Goal: Task Accomplishment & Management: Use online tool/utility

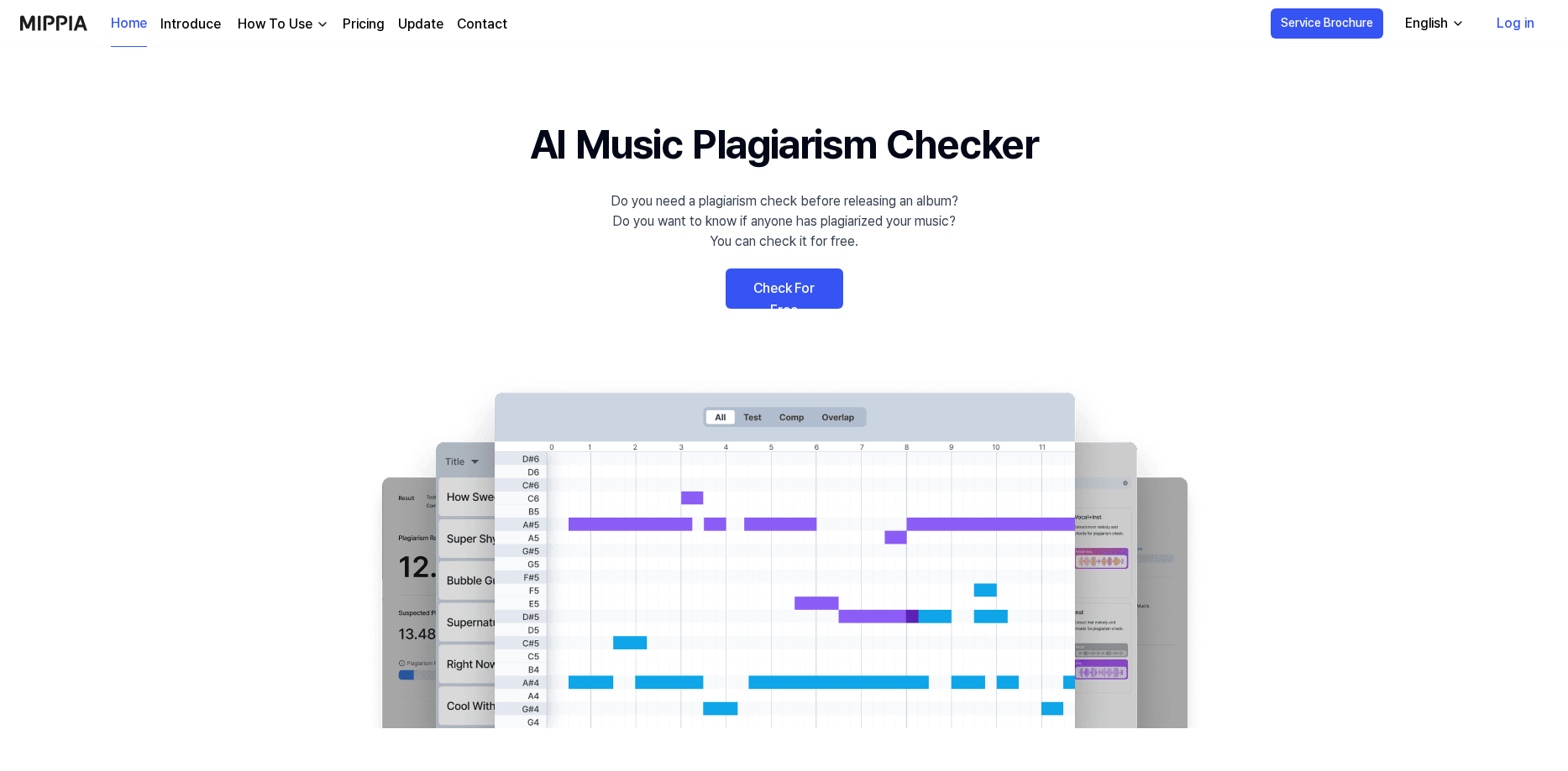
click at [795, 294] on link "Check For Free" at bounding box center [784, 288] width 118 height 40
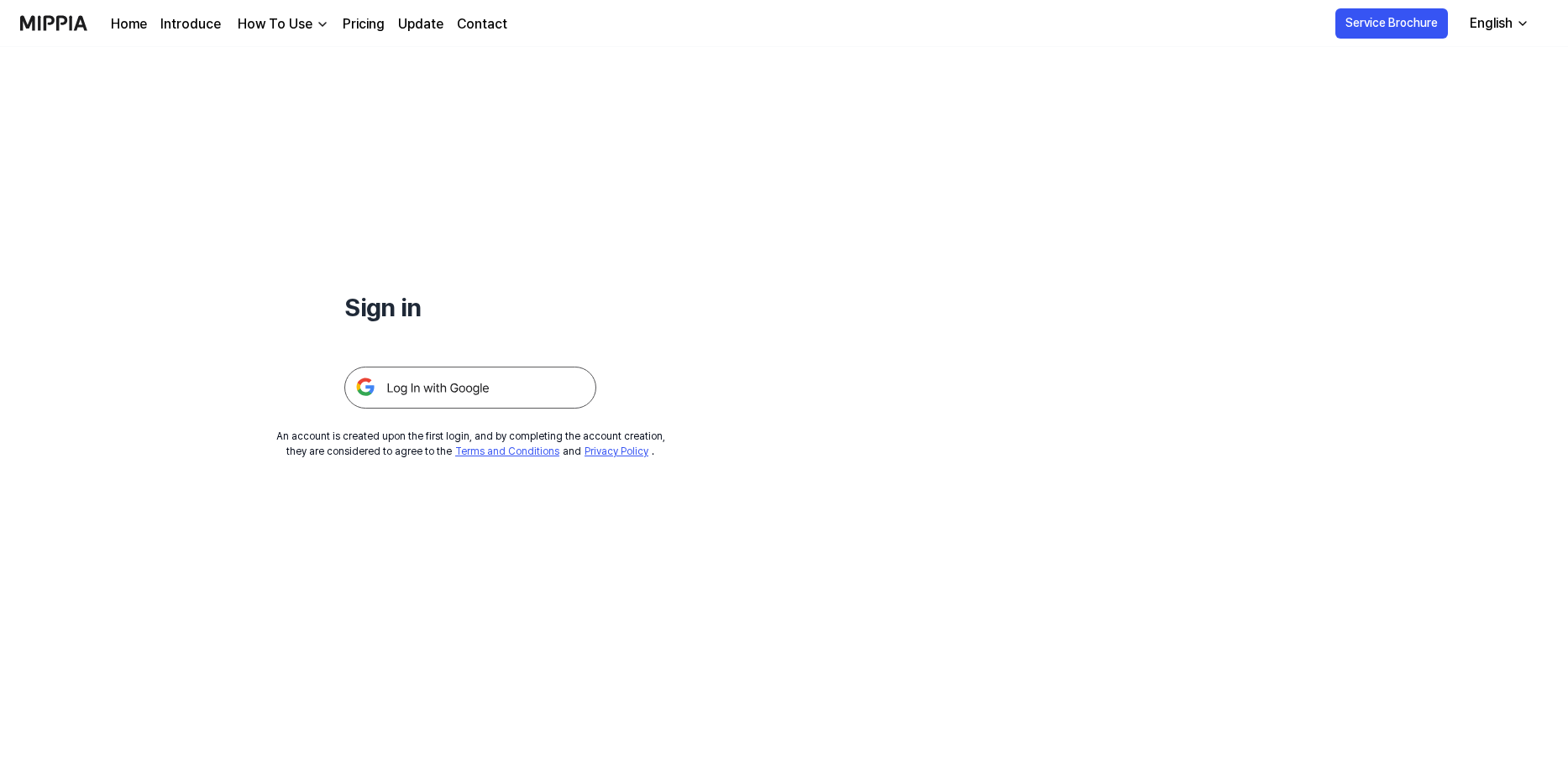
click at [418, 391] on img at bounding box center [470, 387] width 252 height 42
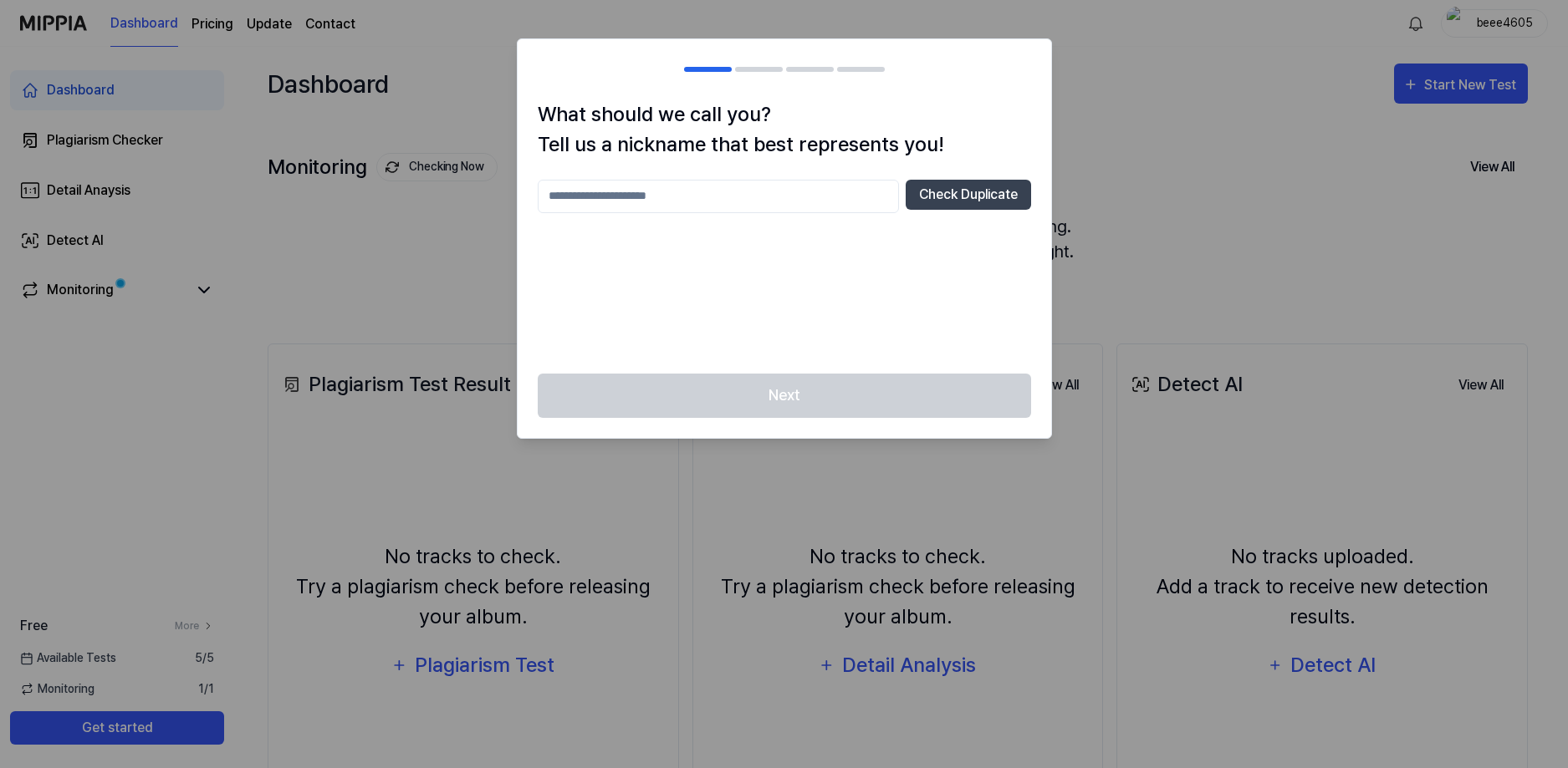
click at [710, 202] on input "text" at bounding box center [719, 196] width 362 height 33
type input "****"
click at [948, 197] on button "Check Duplicate" at bounding box center [969, 194] width 125 height 30
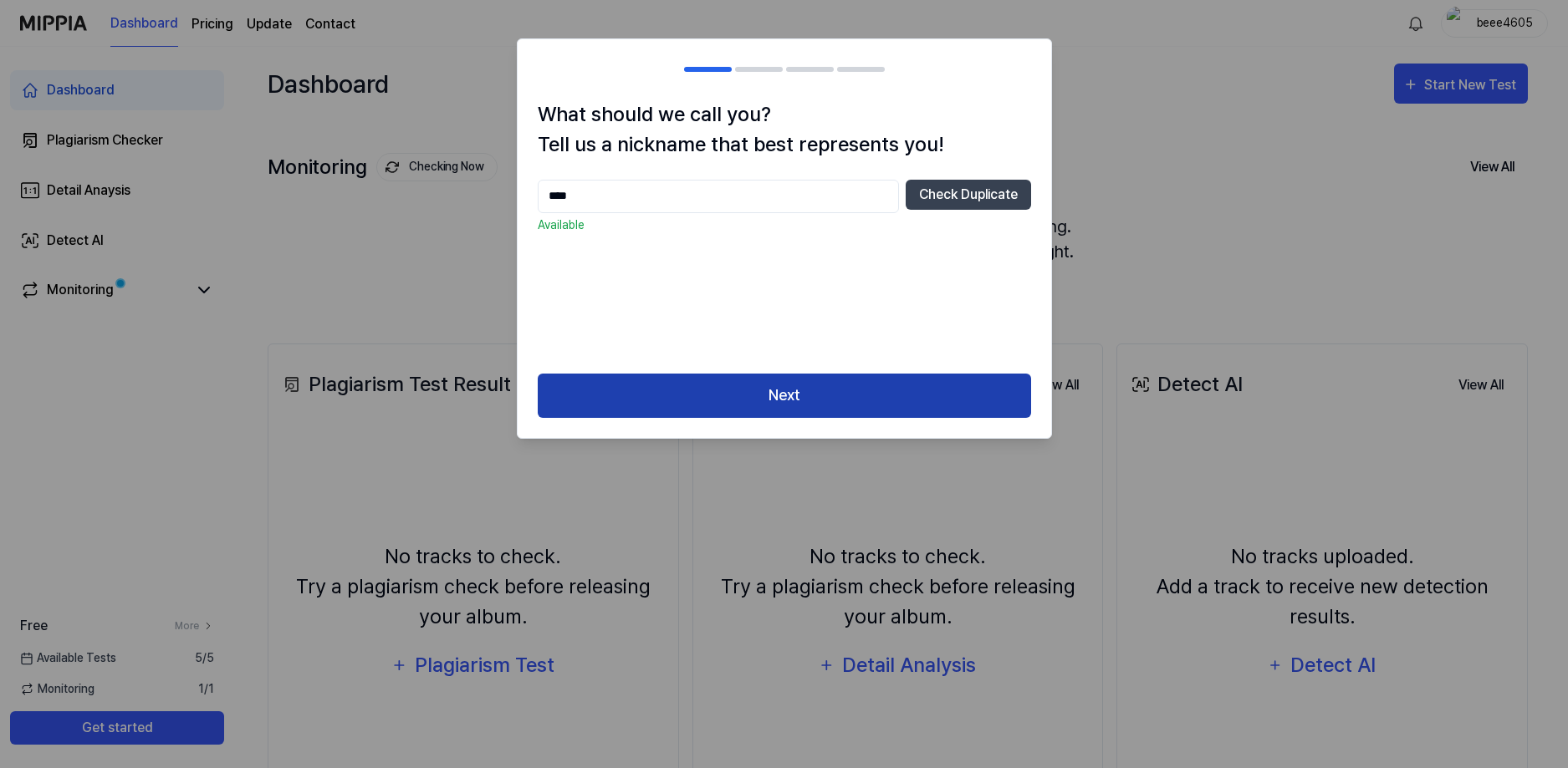
click at [771, 391] on button "Next" at bounding box center [784, 396] width 494 height 44
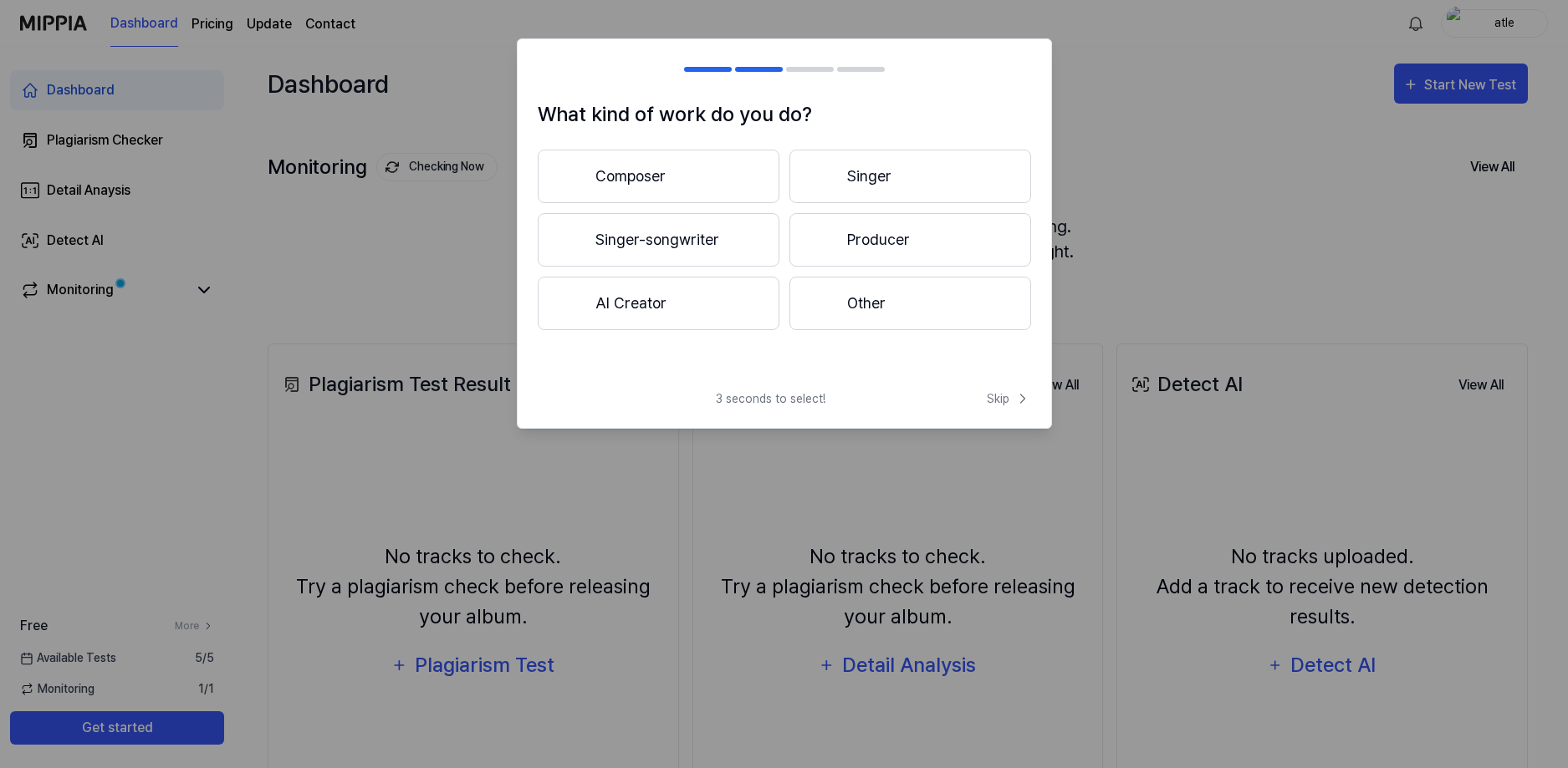
click at [884, 240] on button "Producer" at bounding box center [910, 239] width 241 height 54
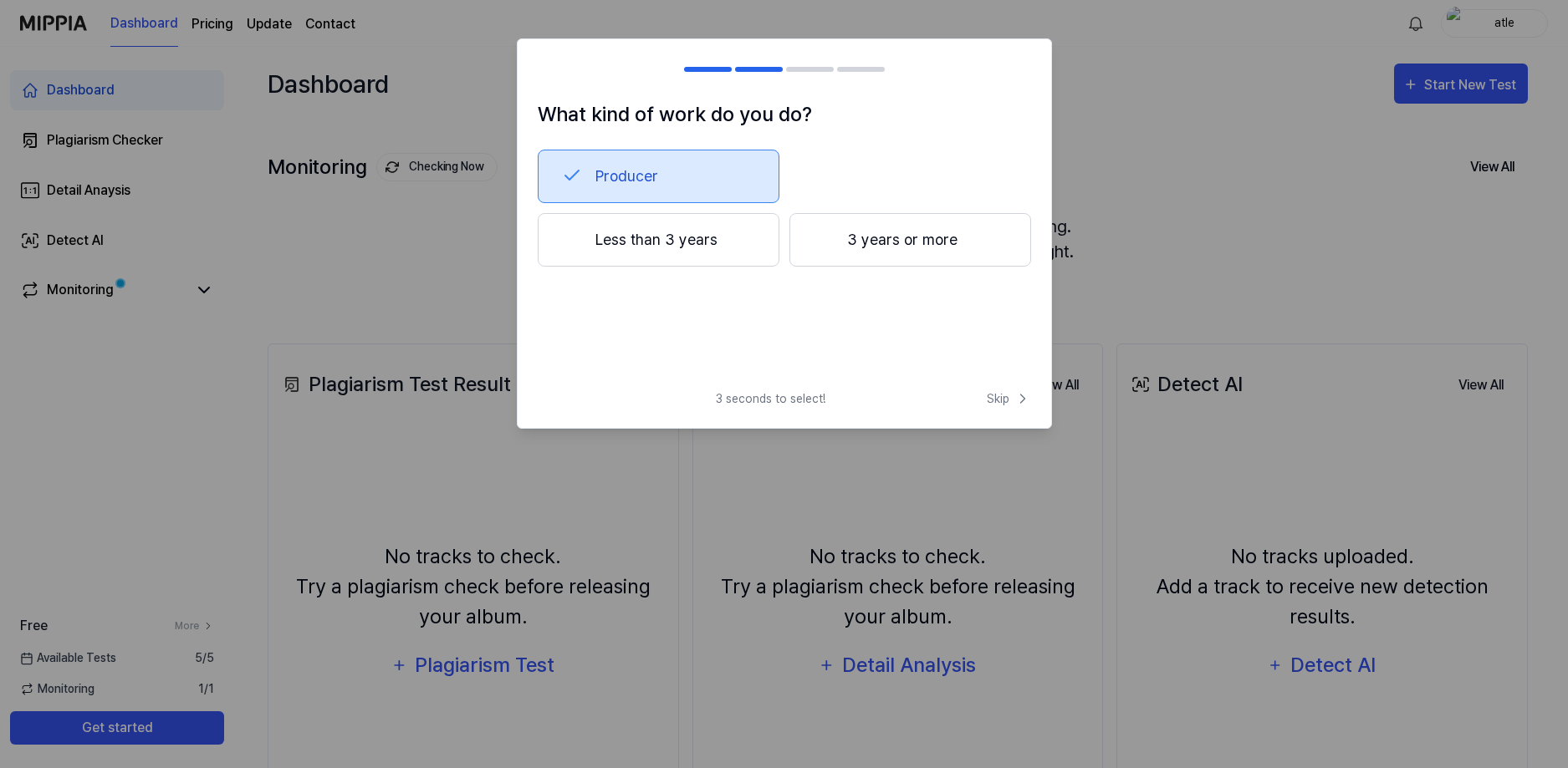
click at [664, 237] on button "Less than 3 years" at bounding box center [658, 239] width 241 height 54
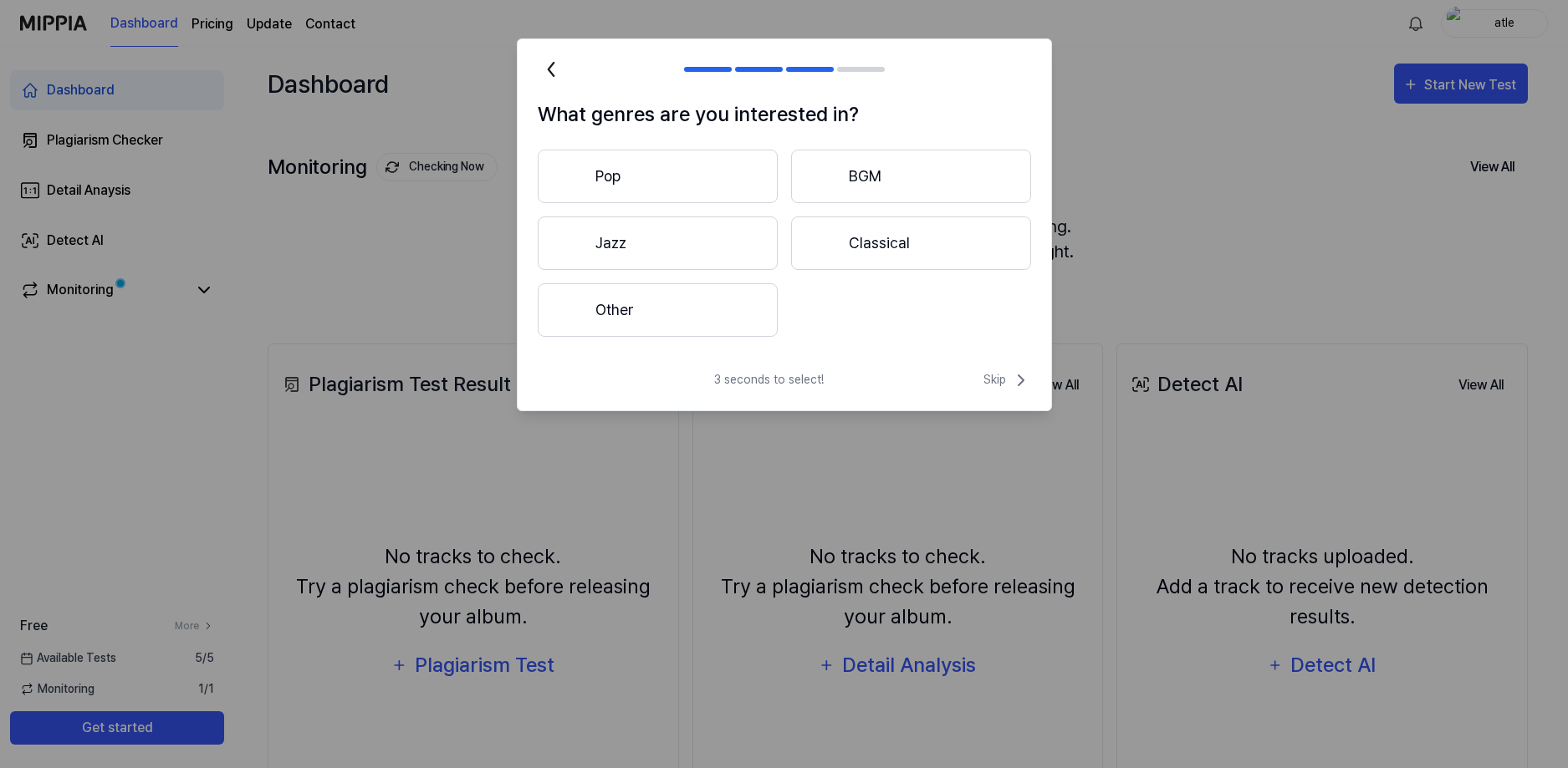
click at [611, 175] on button "Pop" at bounding box center [658, 176] width 240 height 54
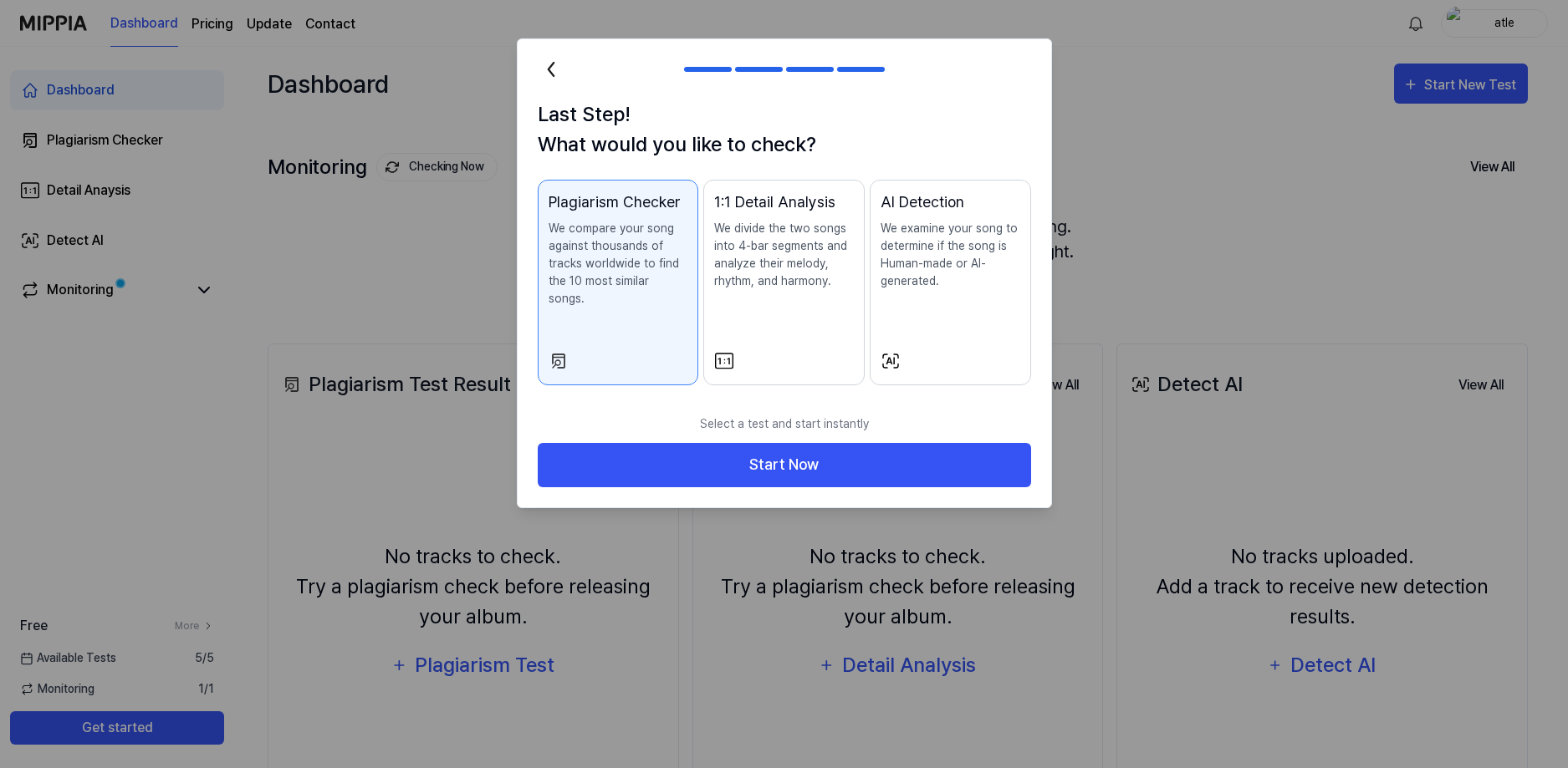
drag, startPoint x: 716, startPoint y: 418, endPoint x: 624, endPoint y: 395, distance: 94.8
click at [624, 405] on p "Select a test and start instantly" at bounding box center [784, 424] width 494 height 38
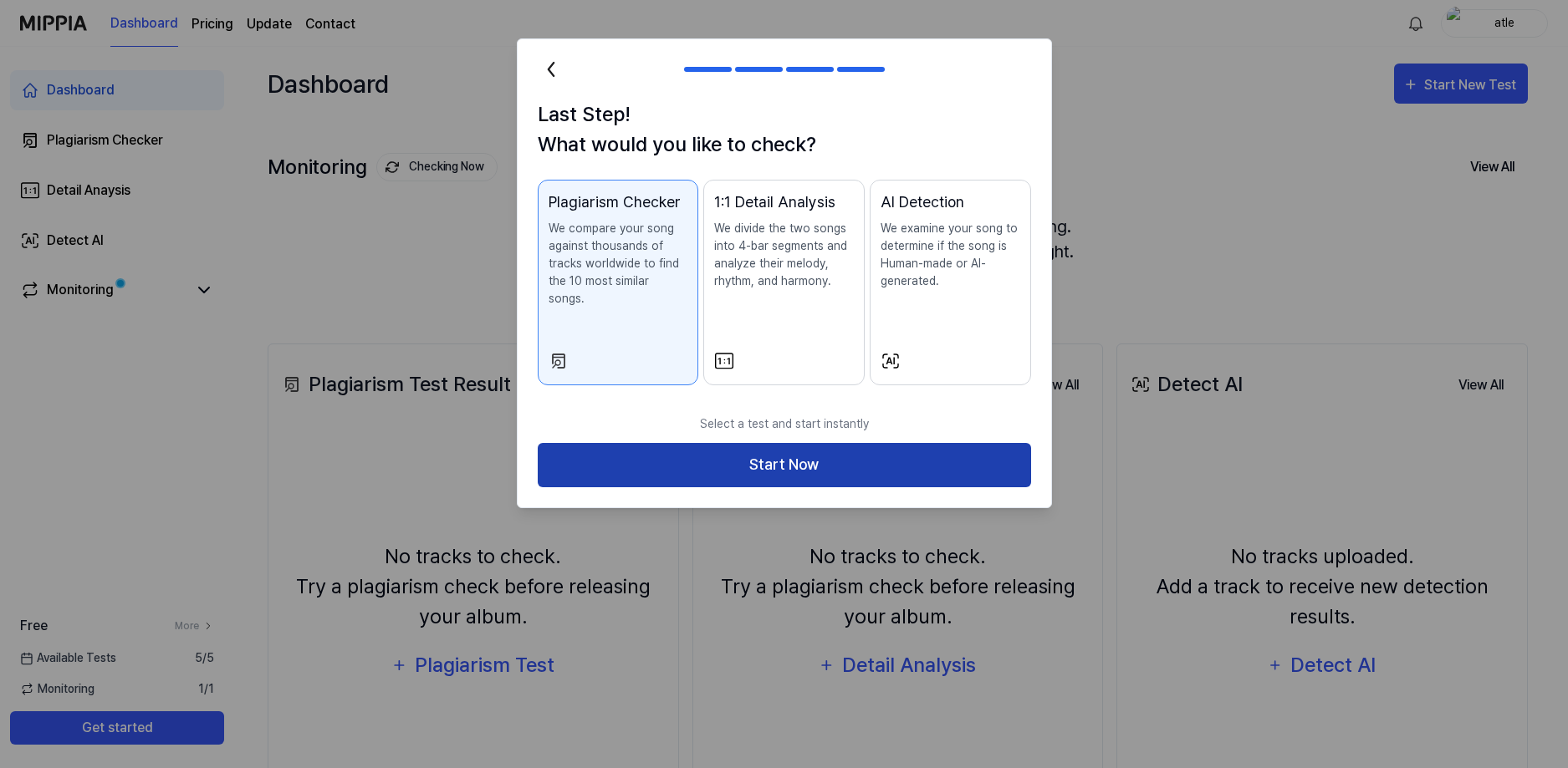
click at [775, 452] on button "Start Now" at bounding box center [784, 465] width 494 height 44
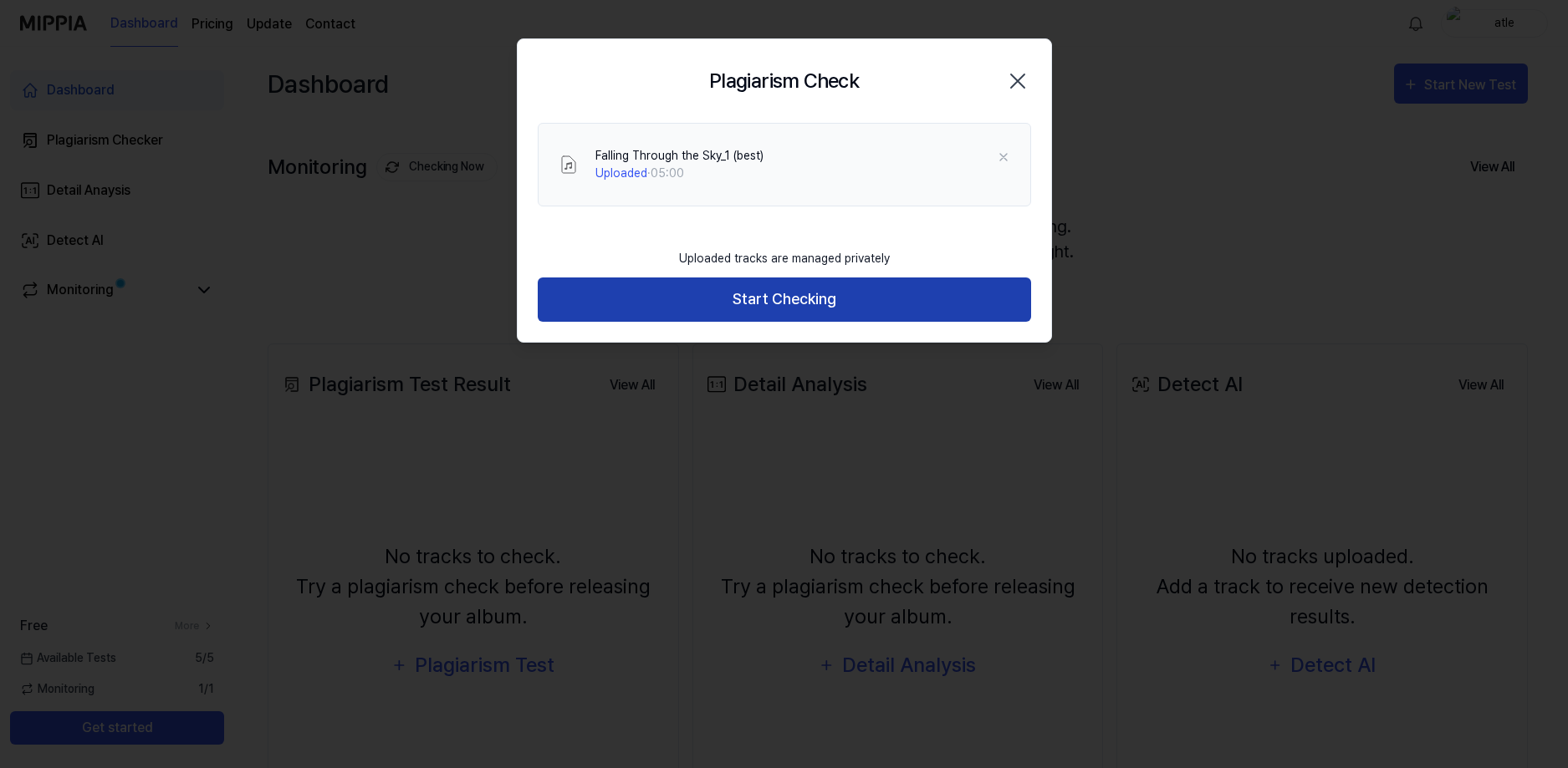
click at [780, 306] on button "Start Checking" at bounding box center [784, 299] width 494 height 44
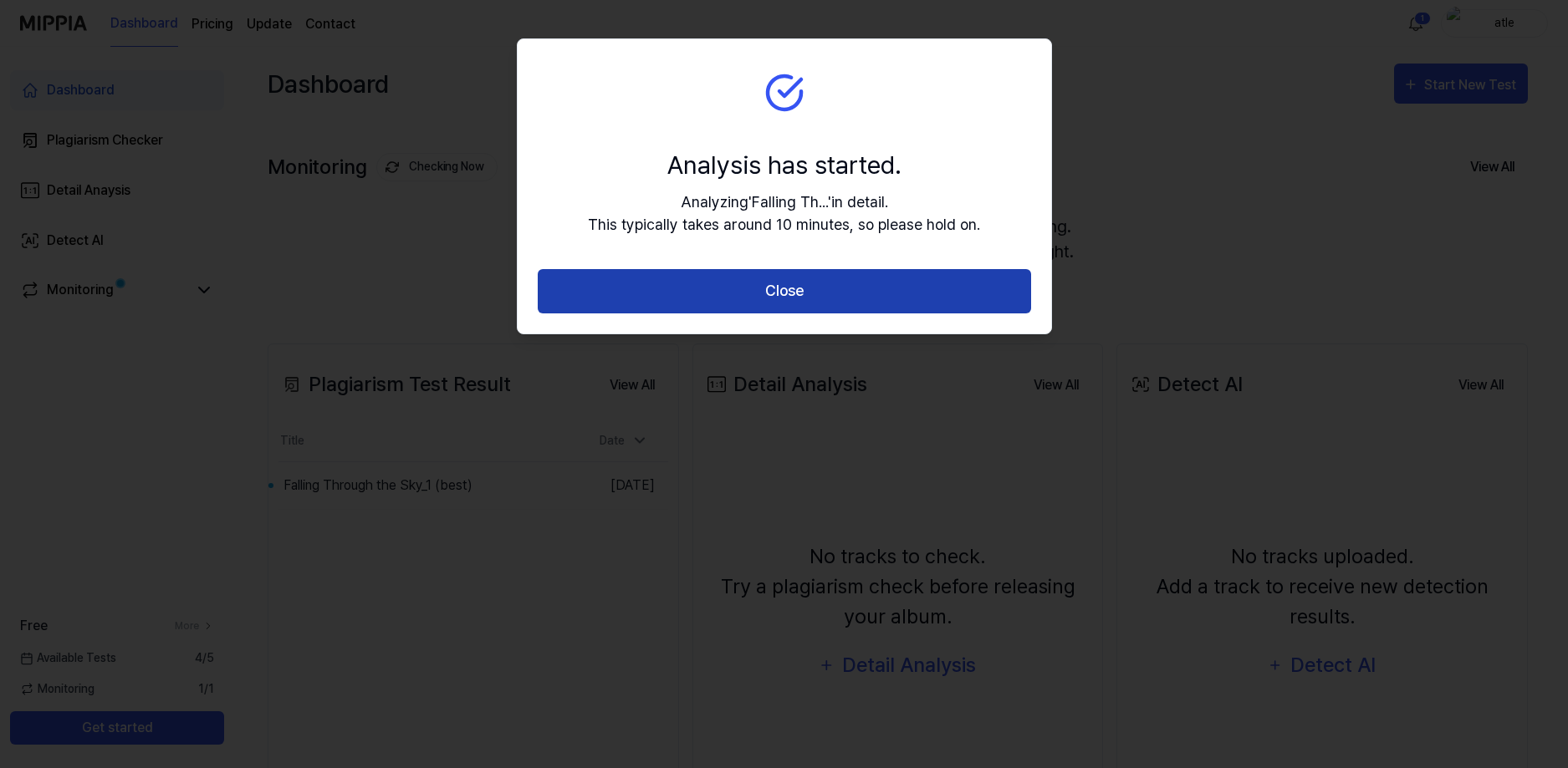
click at [776, 288] on button "Close" at bounding box center [784, 291] width 494 height 44
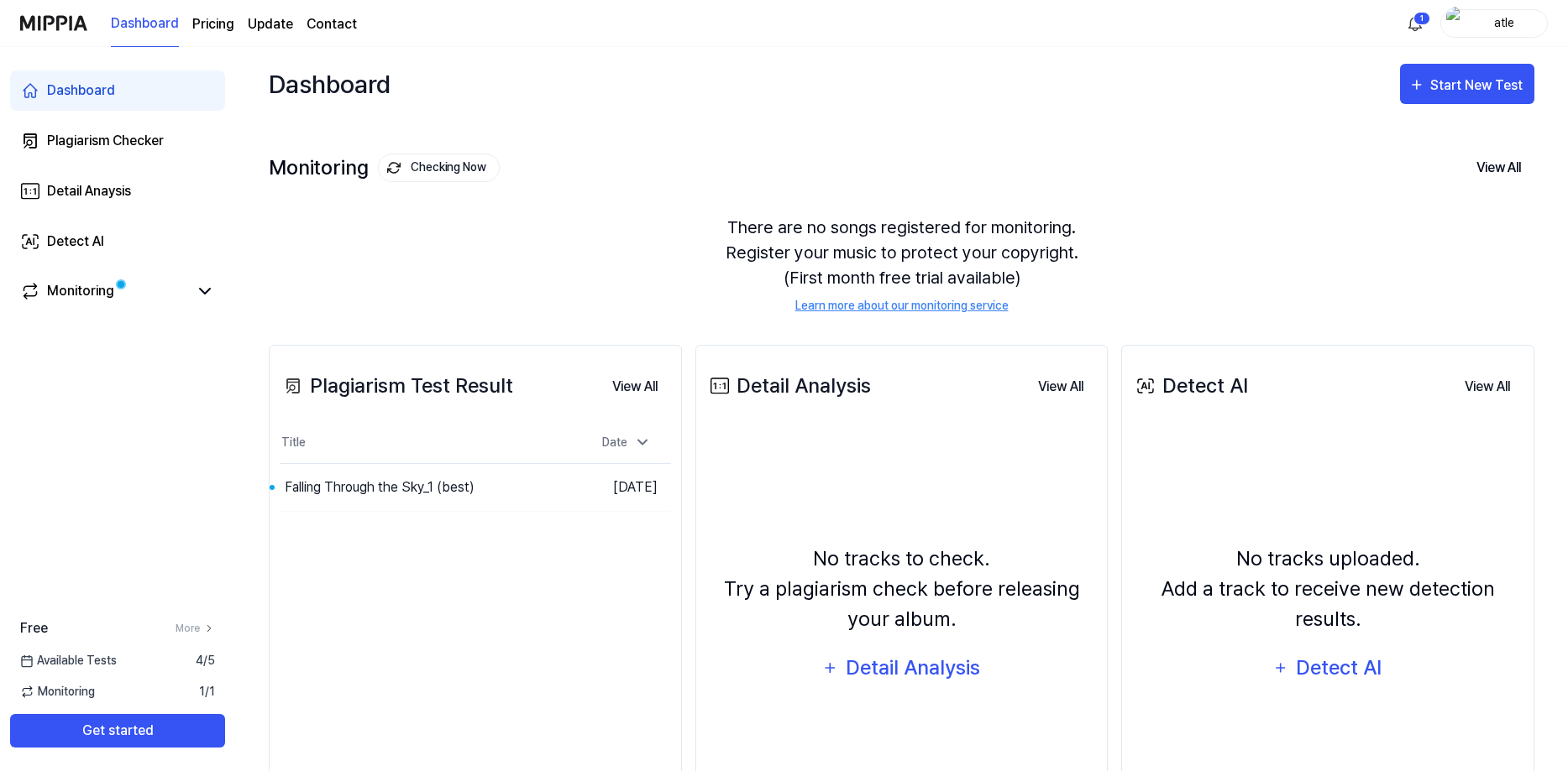
click at [17, 538] on div "Dashboard Plagiarism Checker Detail Anaysis Detect AI Monitoring Free More Avai…" at bounding box center [118, 409] width 235 height 724
click at [203, 25] on page\) "Pricing" at bounding box center [213, 25] width 42 height 21
click at [26, 398] on div "Dashboard Plagiarism Checker Detail Anaysis Detect AI Monitoring Free More Avai…" at bounding box center [118, 409] width 235 height 724
click at [14, 422] on div "Dashboard Plagiarism Checker Detail Anaysis Detect AI Monitoring Free More Avai…" at bounding box center [118, 409] width 235 height 724
click at [32, 492] on div "Dashboard Plagiarism Checker Detail Anaysis Detect AI Monitoring Free More Avai…" at bounding box center [118, 409] width 235 height 724
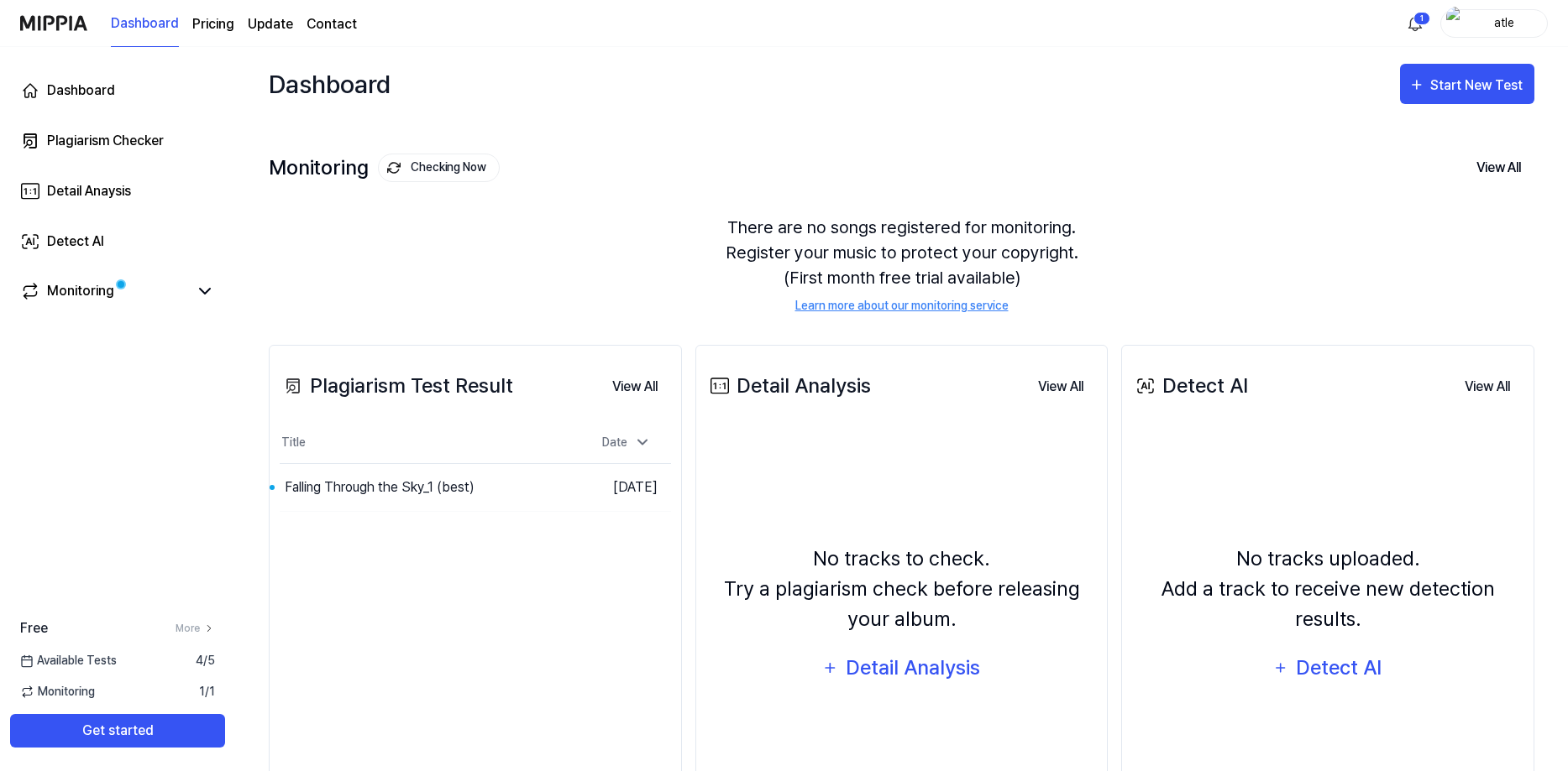
click at [16, 498] on div "Dashboard Plagiarism Checker Detail Anaysis Detect AI Monitoring Free More Avai…" at bounding box center [118, 409] width 235 height 724
click at [28, 479] on div "Dashboard Plagiarism Checker Detail Anaysis Detect AI Monitoring Free More Avai…" at bounding box center [118, 409] width 235 height 724
click at [33, 390] on div "Dashboard Plagiarism Checker Detail Anaysis Detect AI Monitoring Free More Avai…" at bounding box center [118, 409] width 235 height 724
click at [162, 438] on div "Dashboard Plagiarism Checker Detail Anaysis Detect AI Monitoring Free More Avai…" at bounding box center [118, 409] width 235 height 724
click at [207, 289] on icon at bounding box center [205, 291] width 21 height 21
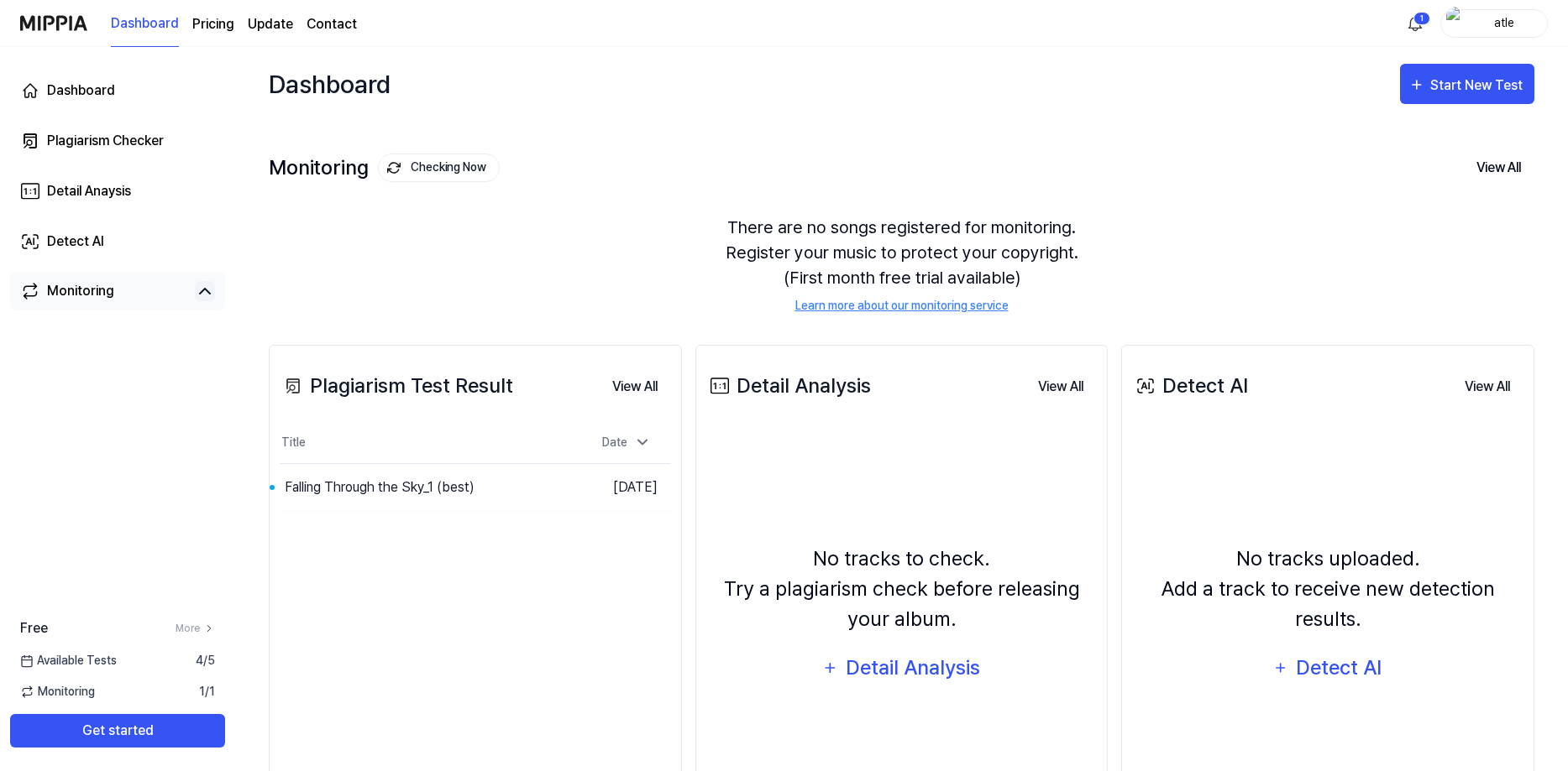
click at [208, 289] on icon at bounding box center [205, 291] width 21 height 21
click at [23, 394] on div "Dashboard Plagiarism Checker Detail Anaysis Detect AI Monitoring Free More Avai…" at bounding box center [118, 409] width 235 height 724
click at [502, 488] on button "Go to Results" at bounding box center [528, 487] width 90 height 26
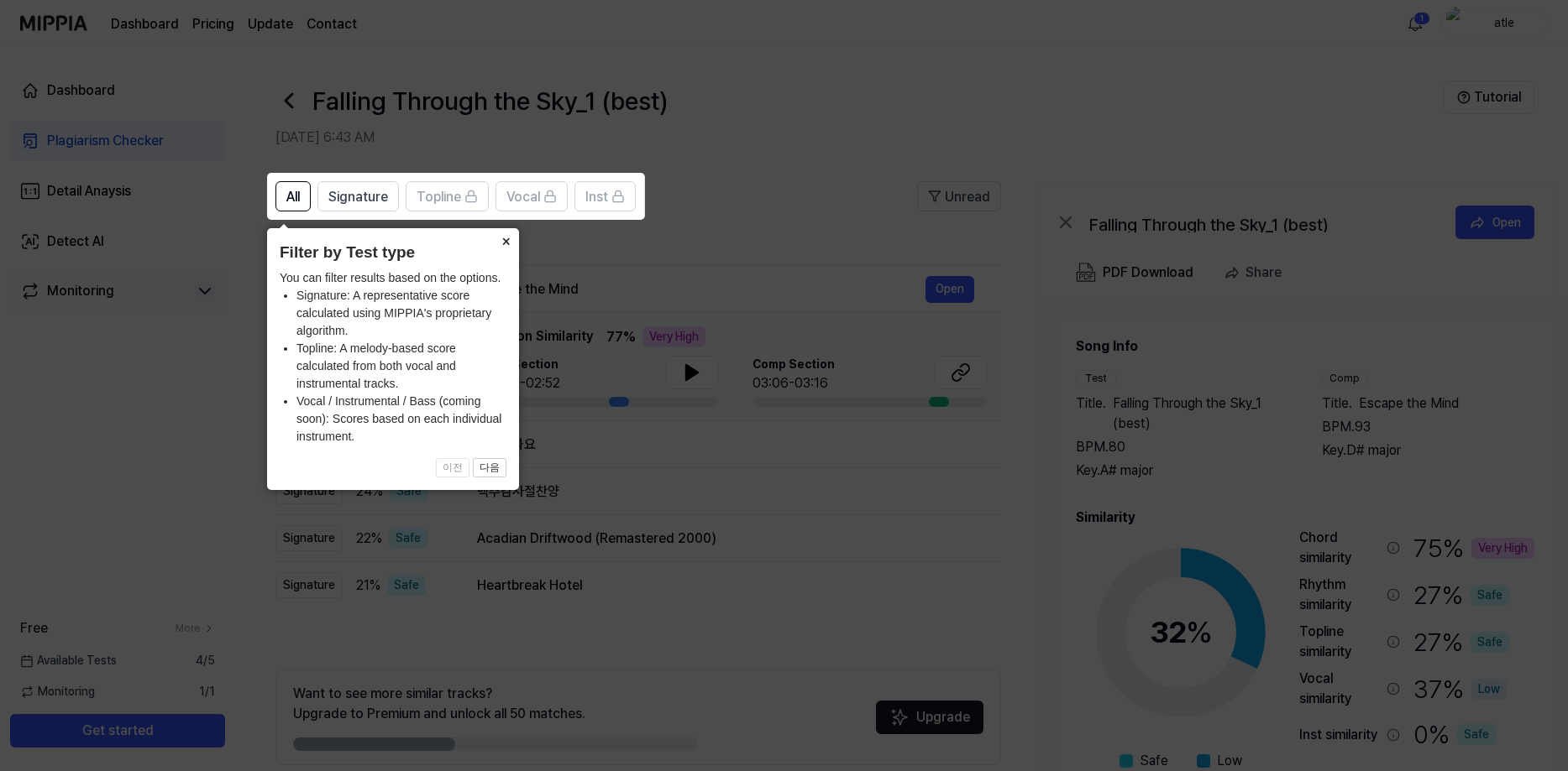
click at [503, 240] on button "×" at bounding box center [504, 240] width 26 height 24
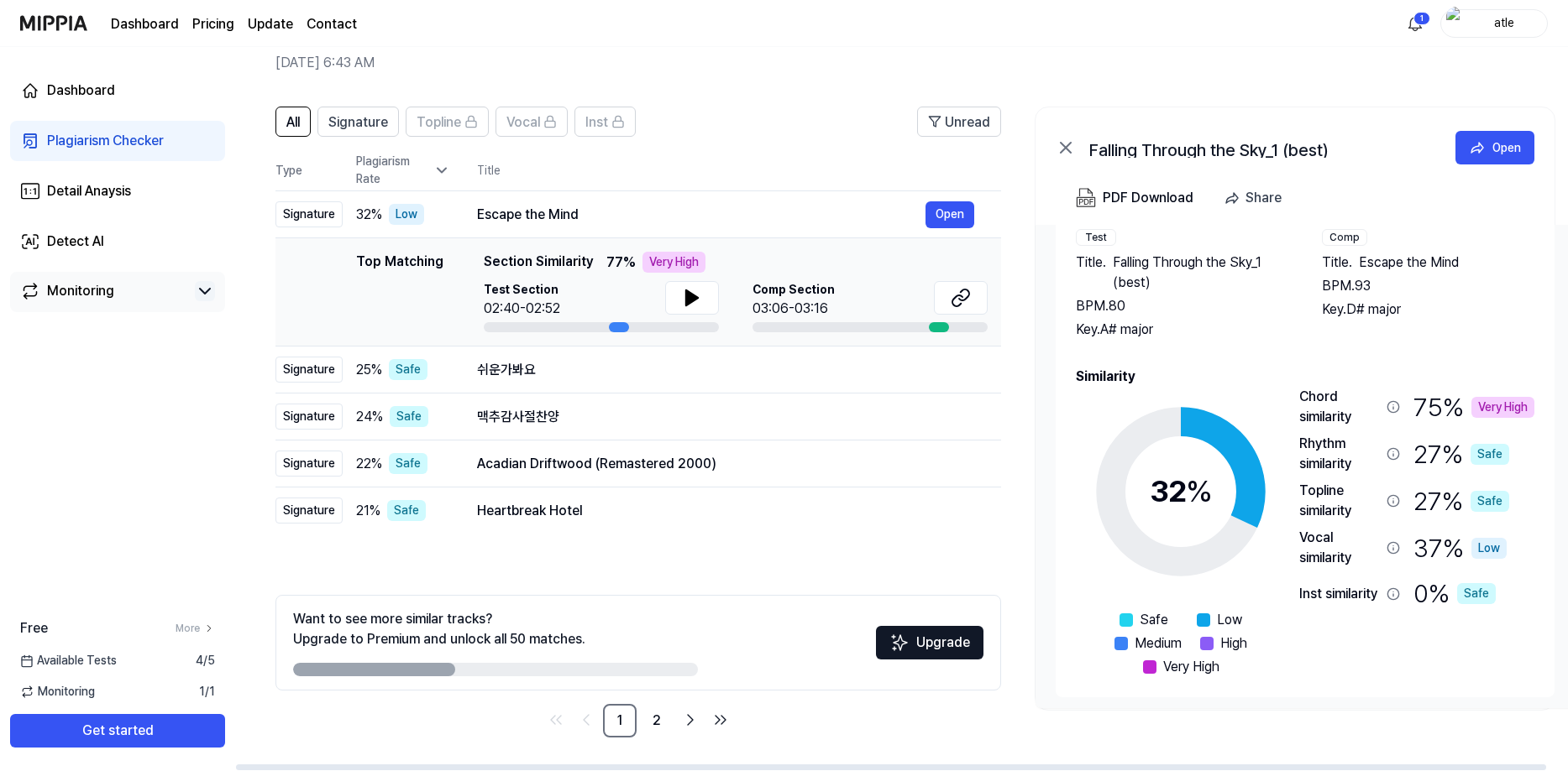
scroll to position [73, 0]
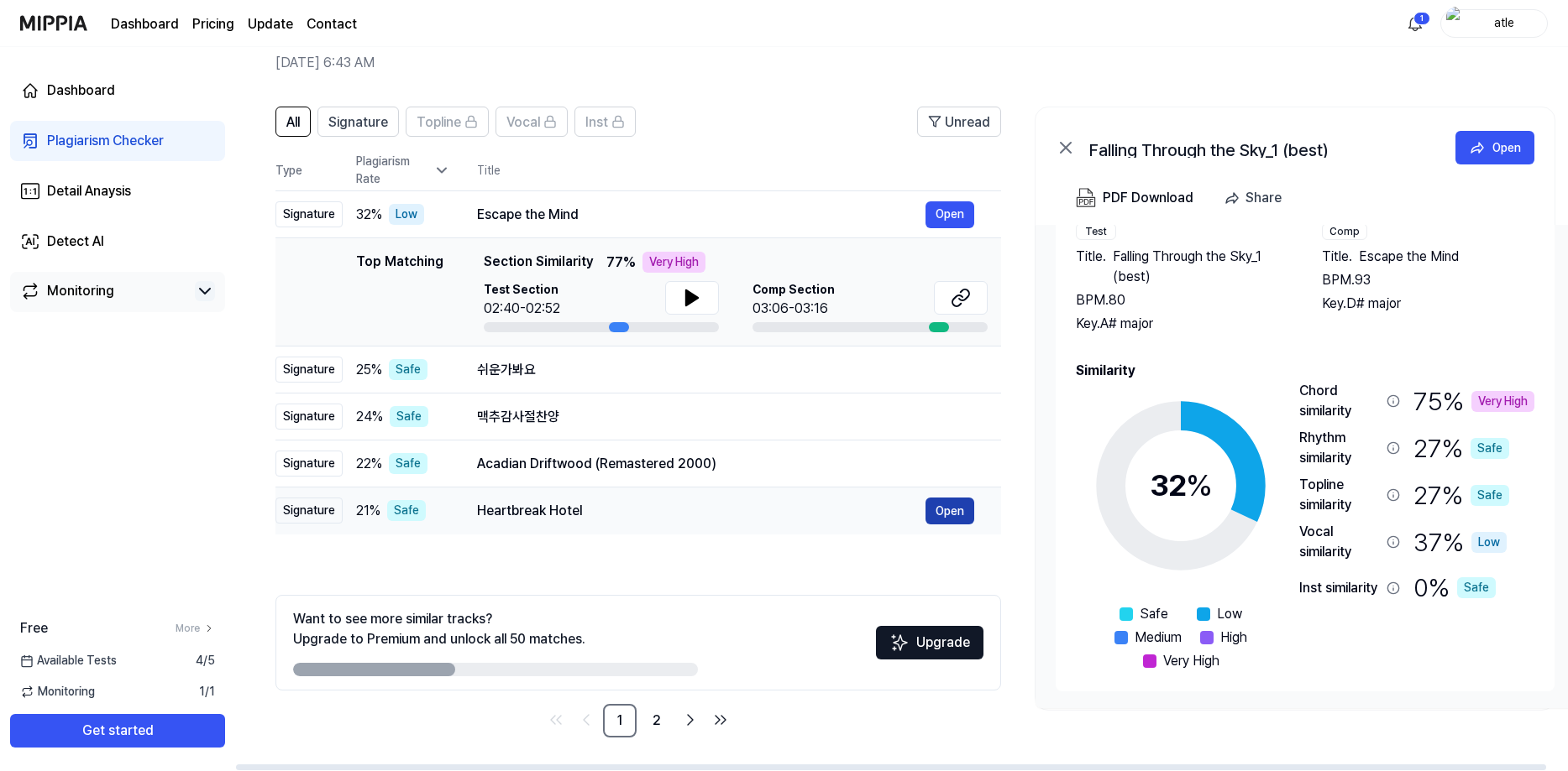
click at [952, 510] on button "Open" at bounding box center [950, 510] width 49 height 26
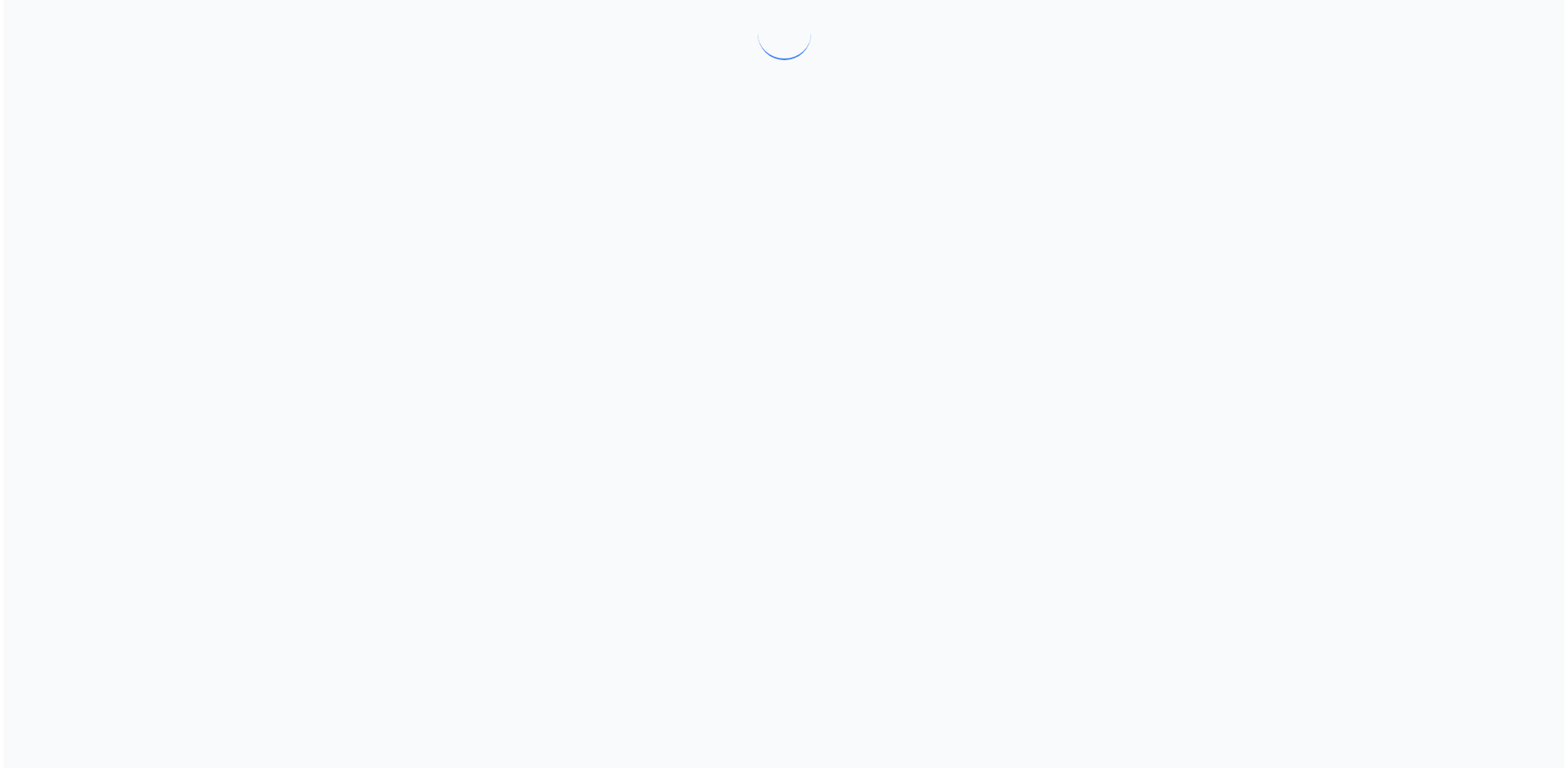
scroll to position [0, 0]
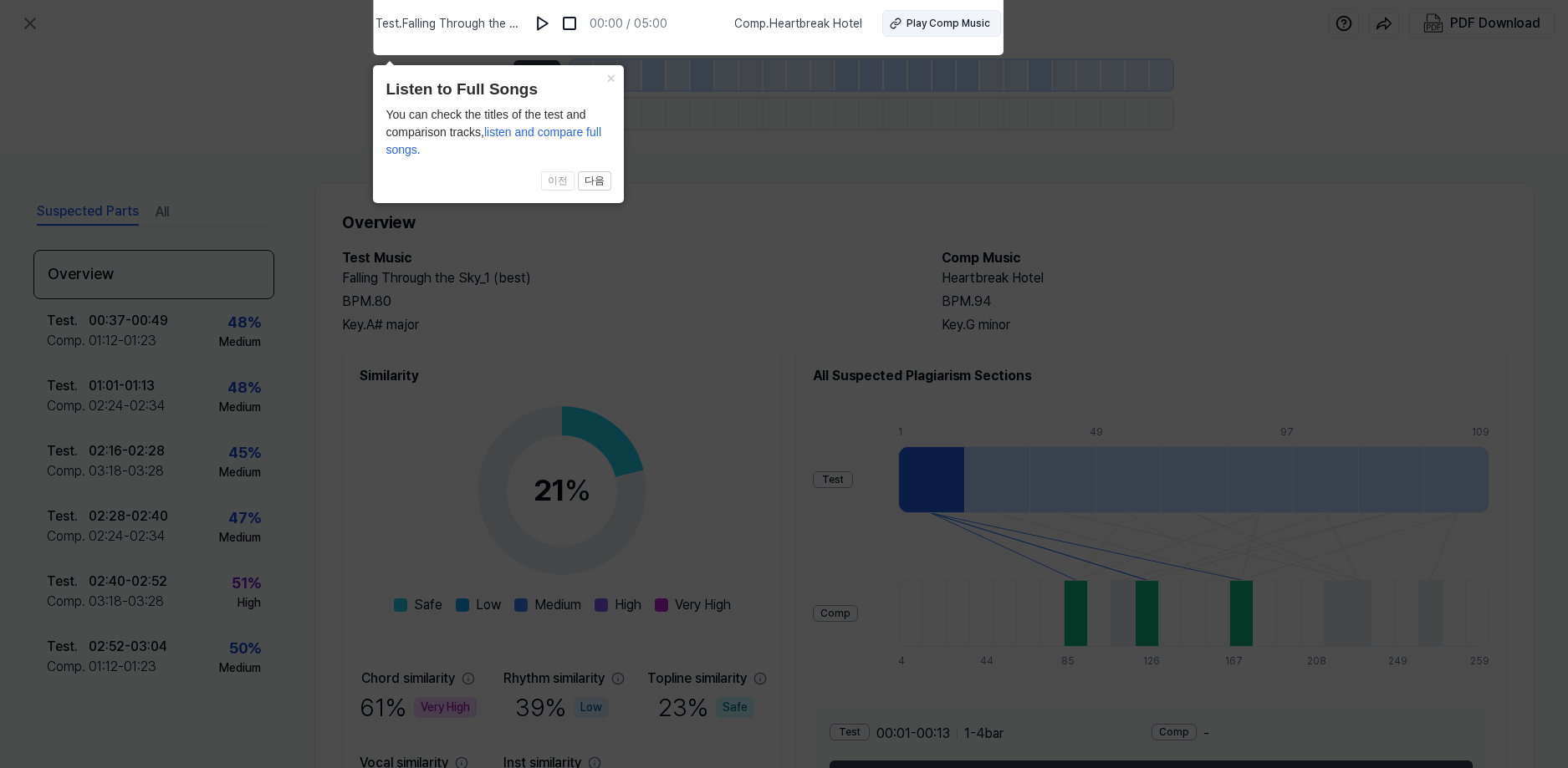
click at [920, 21] on div "Play Comp Music" at bounding box center [949, 22] width 84 height 15
click at [255, 76] on icon at bounding box center [784, 379] width 1568 height 777
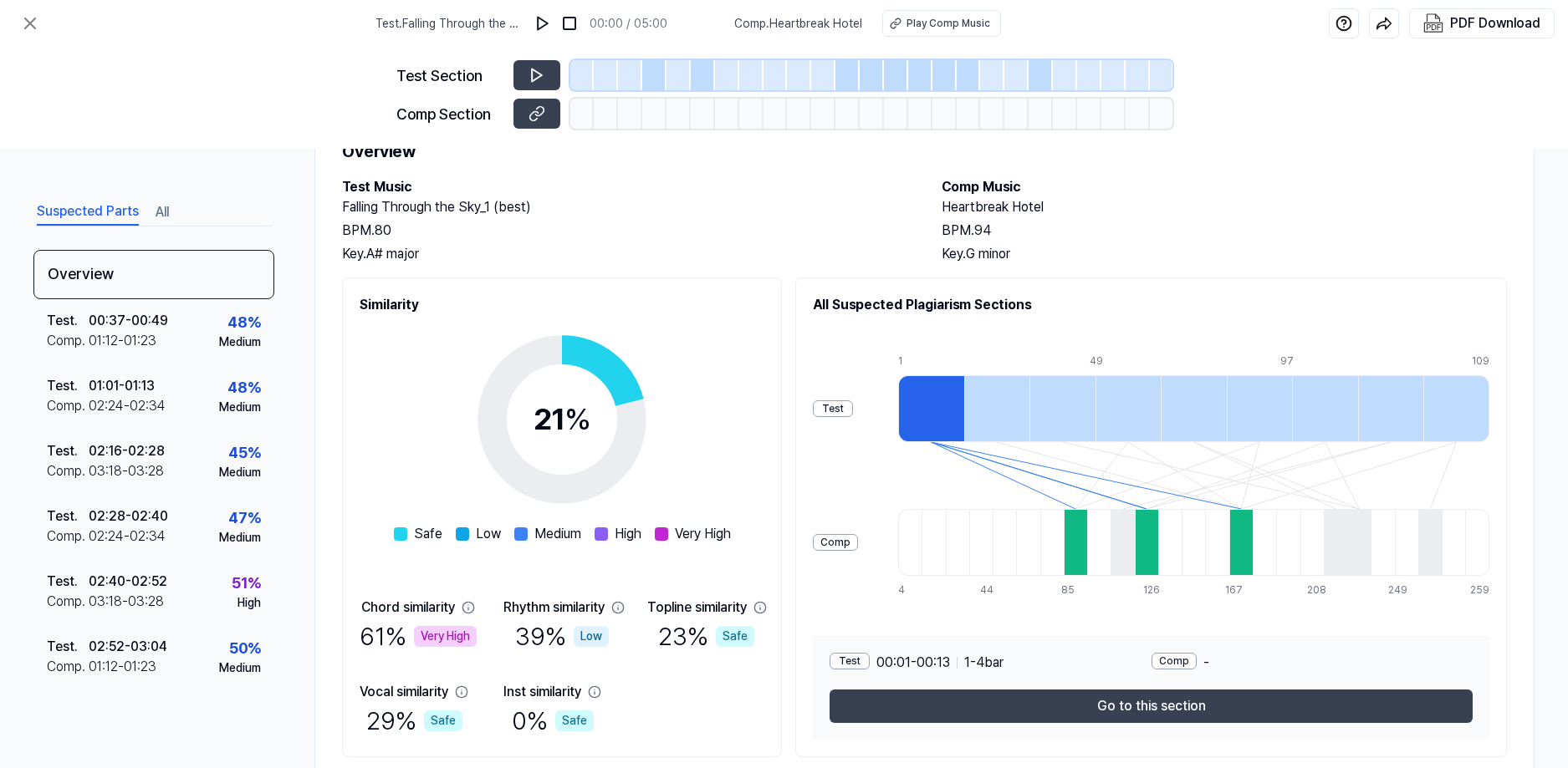
scroll to position [84, 0]
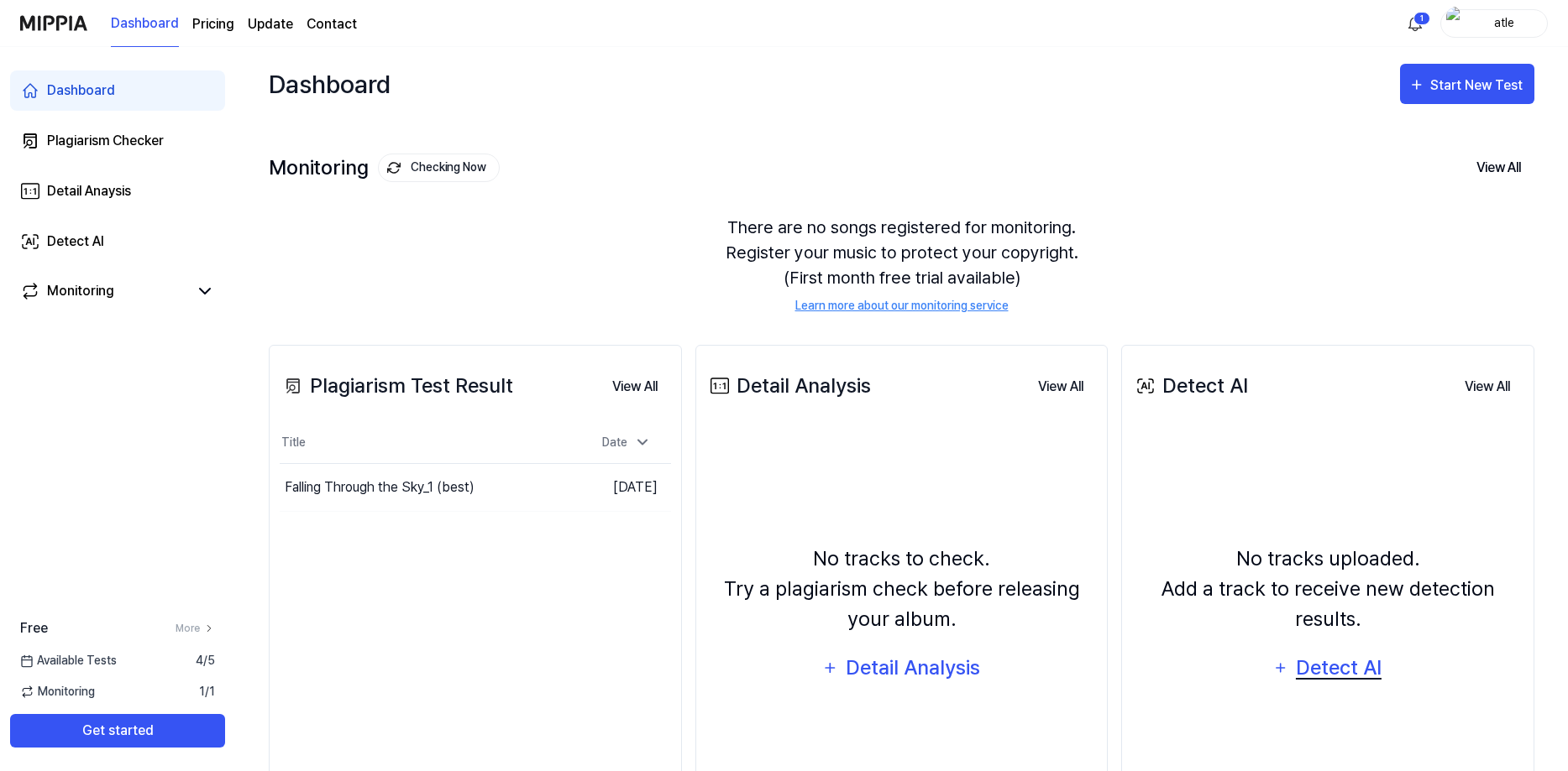
click at [1330, 665] on div "Detect AI" at bounding box center [1339, 668] width 90 height 32
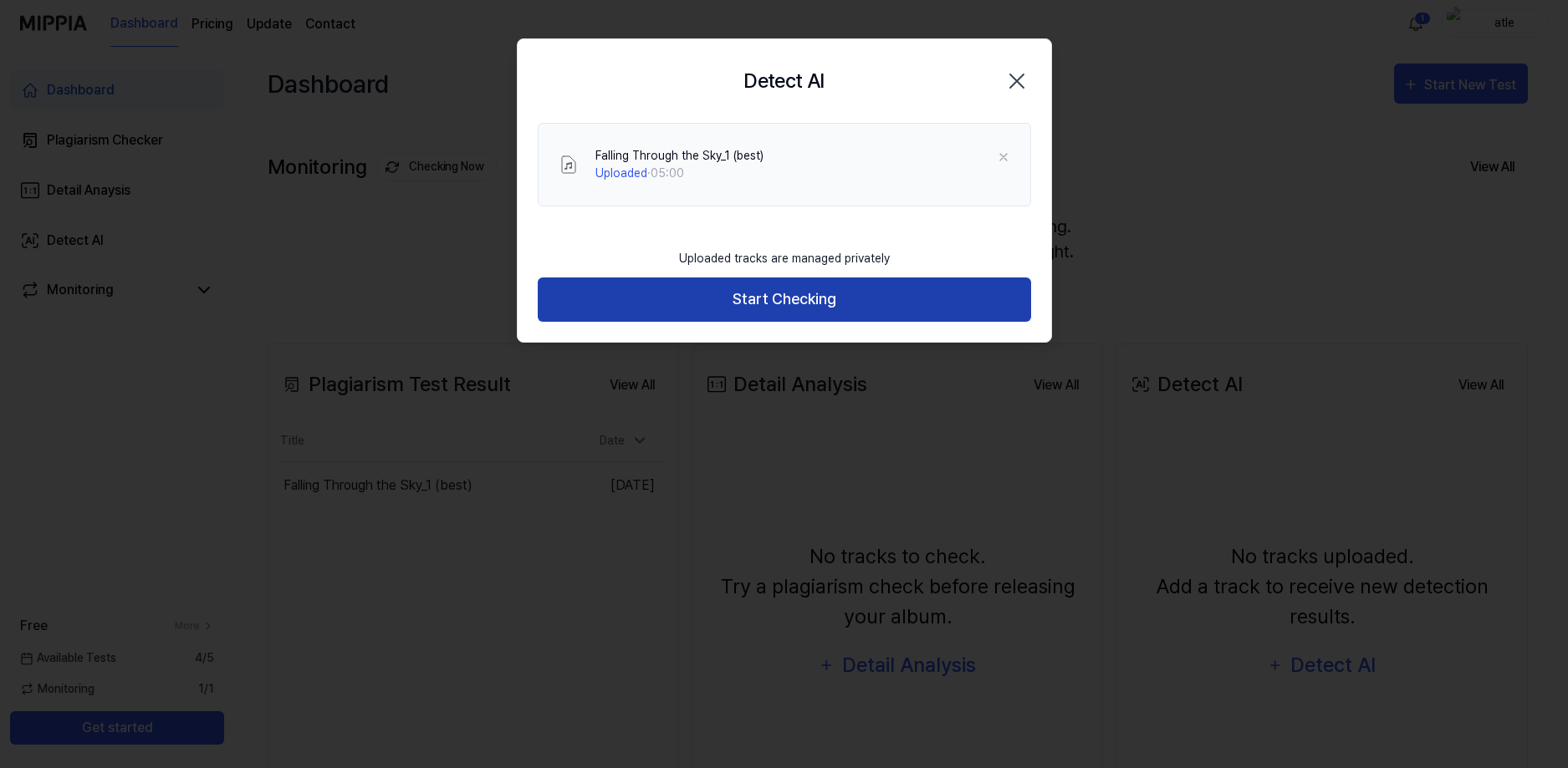
click at [799, 307] on button "Start Checking" at bounding box center [784, 299] width 494 height 44
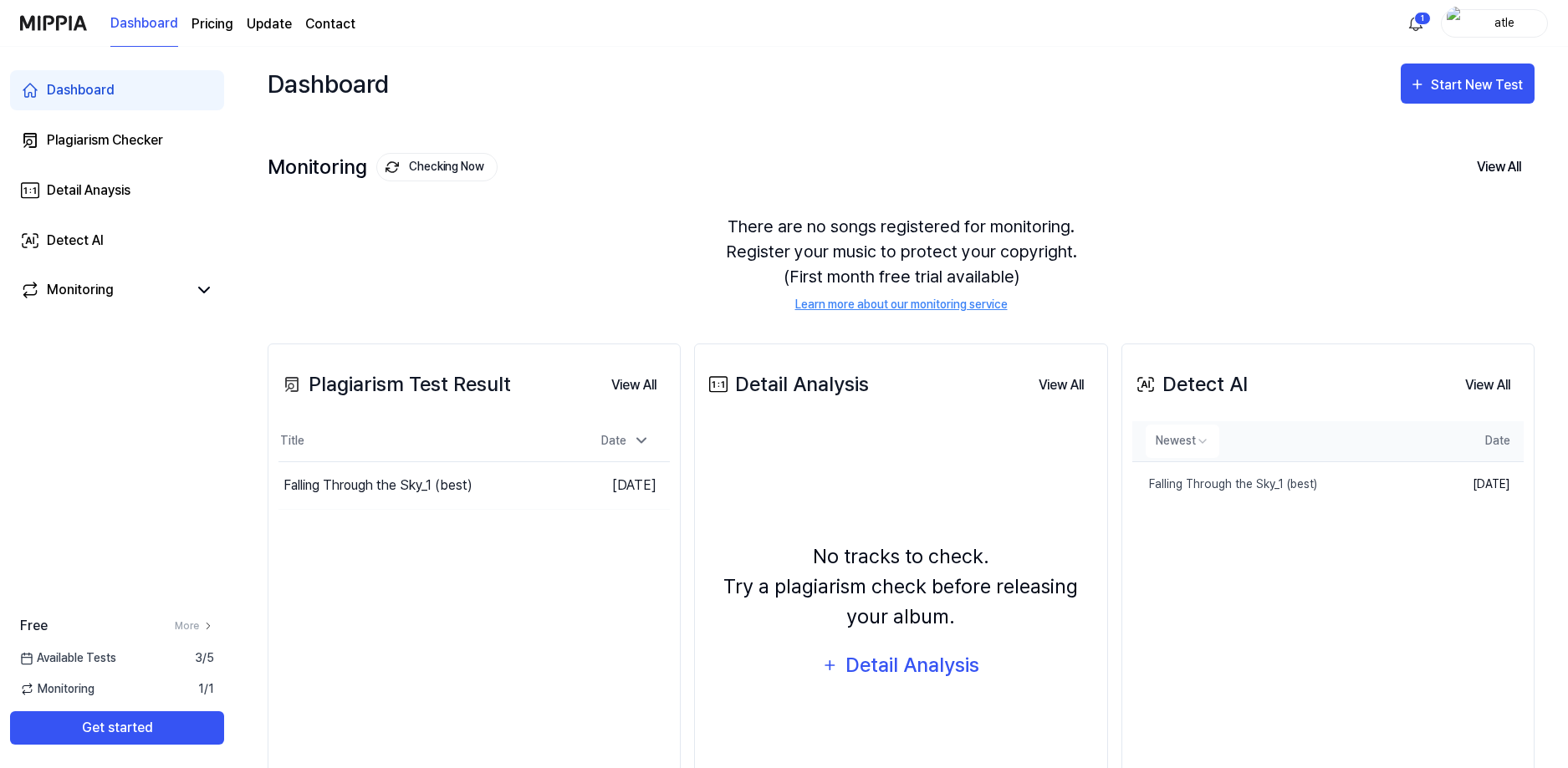
click at [1200, 442] on html "Dashboard Pricing Update Contact 1 atle Dashboard Plagiarism Checker Detail Ana…" at bounding box center [784, 384] width 1568 height 768
click at [1161, 220] on html "Dashboard Pricing Update Contact 1 atle Dashboard Plagiarism Checker Detail Ana…" at bounding box center [784, 384] width 1568 height 768
click at [1416, 21] on html "Dashboard Pricing Update Contact 1 atle Dashboard Plagiarism Checker Detail Ana…" at bounding box center [784, 384] width 1568 height 768
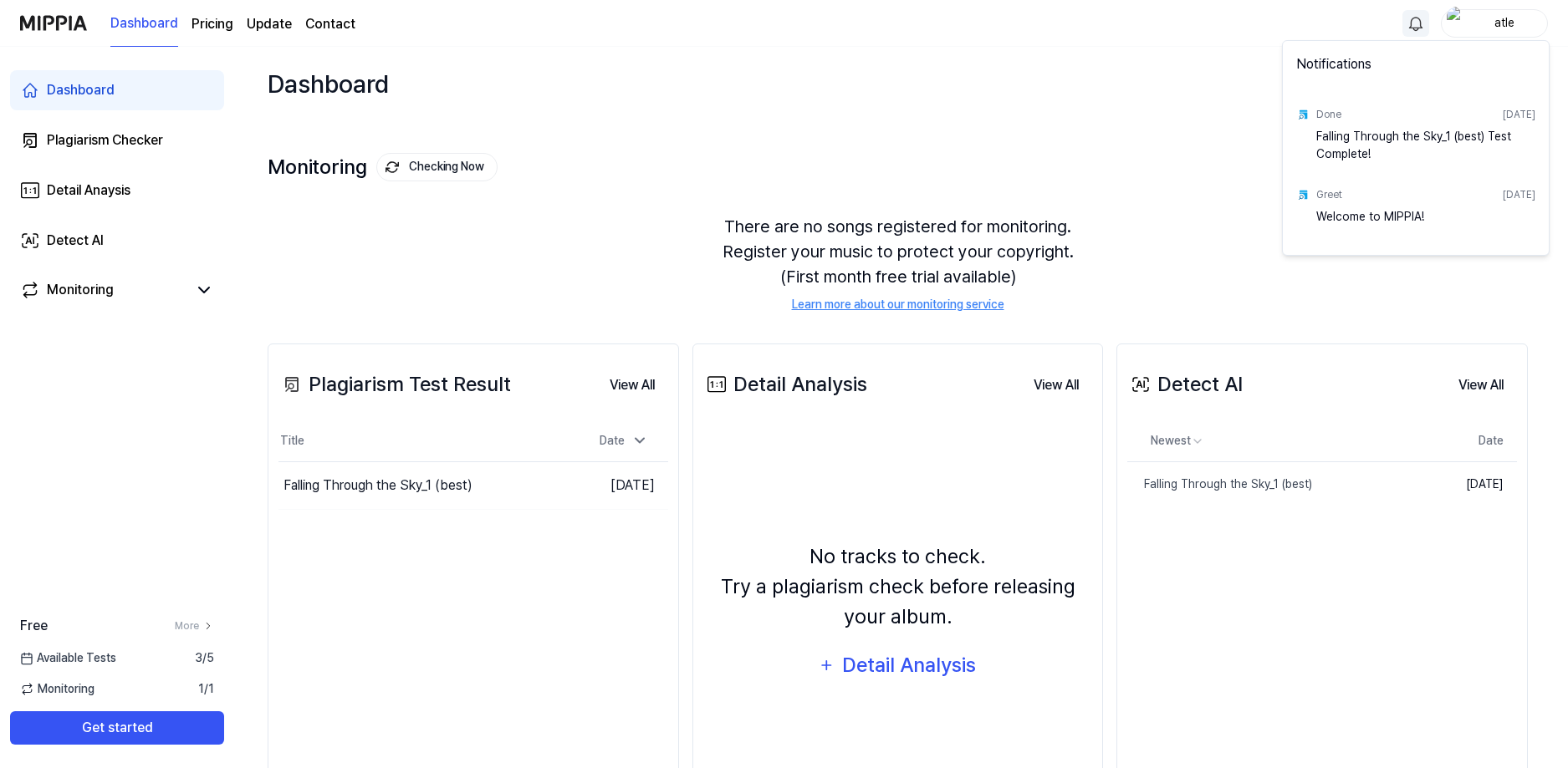
click at [1224, 125] on html "Dashboard Pricing Update Contact atle Dashboard Plagiarism Checker Detail Anays…" at bounding box center [784, 384] width 1568 height 768
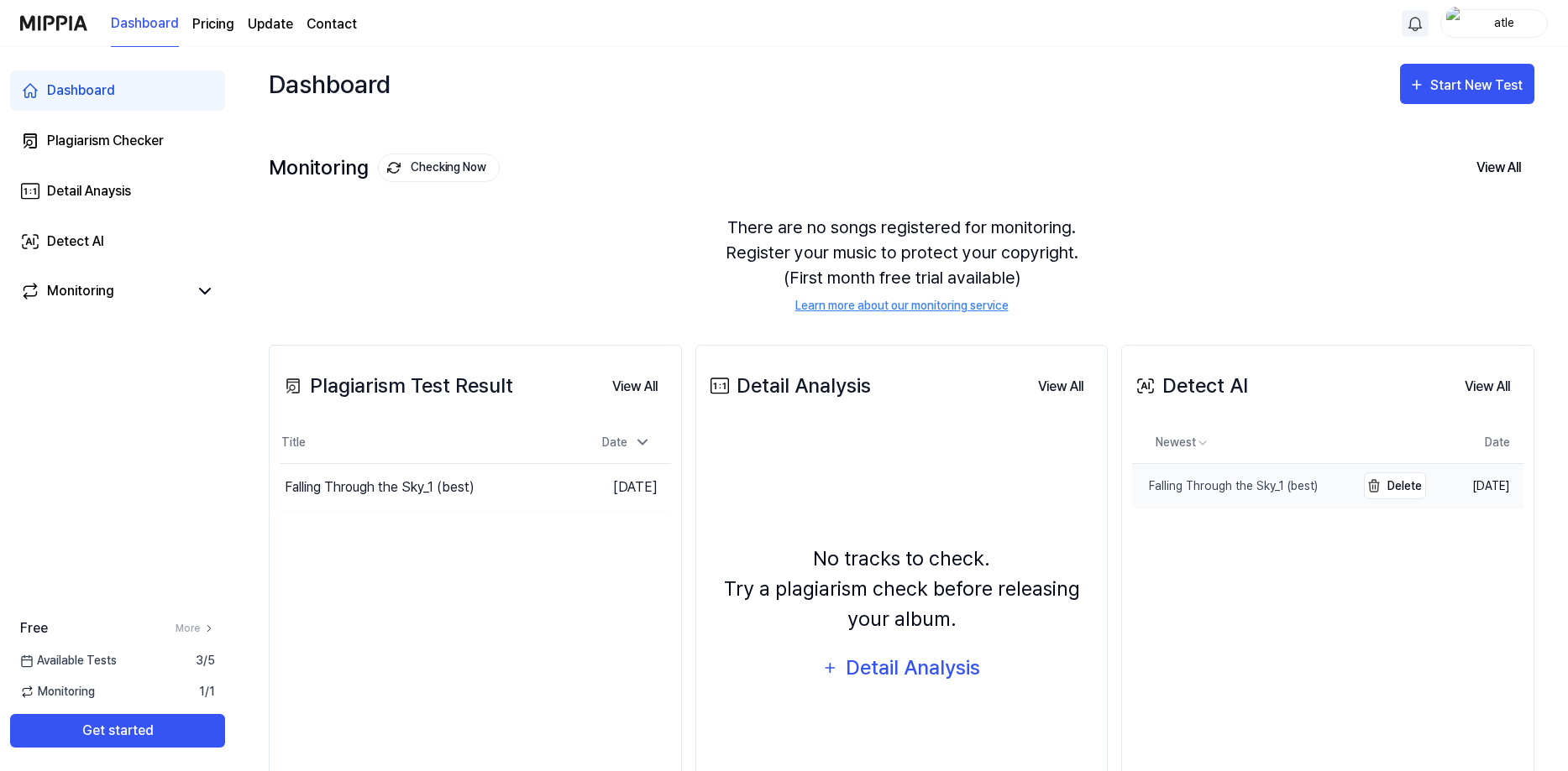
click at [1242, 483] on div "Falling Through the Sky_1 (best)" at bounding box center [1225, 487] width 185 height 18
